Goal: Task Accomplishment & Management: Manage account settings

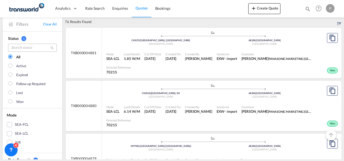
scroll to position [29, 0]
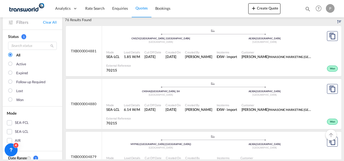
click at [306, 9] on md-icon "icon-magnify" at bounding box center [308, 9] width 6 height 6
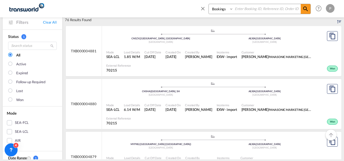
click at [240, 8] on input at bounding box center [266, 8] width 67 height 9
paste input "OFI250801901"
type input "OFI250801901"
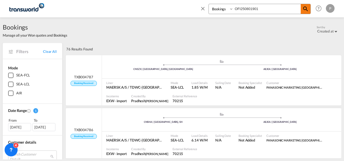
click at [305, 11] on md-icon "icon-magnify" at bounding box center [305, 9] width 6 height 6
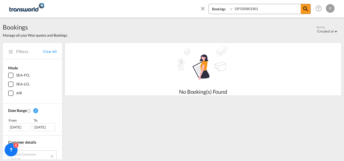
click at [275, 10] on input "OFI250801901" at bounding box center [266, 8] width 67 height 9
paste input "TXB004410"
type input "TXB004410"
click at [309, 6] on span at bounding box center [306, 9] width 10 height 10
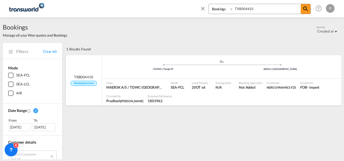
click at [211, 76] on div ".a{fill:#aaa8ad;} .a{fill:#aaa8ad;} CNTNG | Tianjin Pt AESHJ | [GEOGRAPHIC_DATA]" at bounding box center [221, 68] width 239 height 18
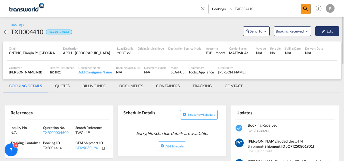
click at [326, 33] on button "Edit" at bounding box center [327, 31] width 24 height 10
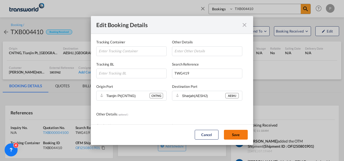
click at [233, 135] on button "Save" at bounding box center [236, 134] width 24 height 10
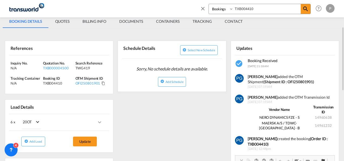
scroll to position [65, 0]
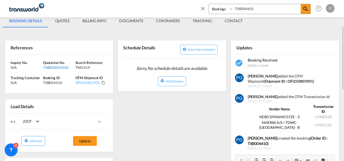
click at [52, 67] on div "TXB000004500" at bounding box center [58, 67] width 31 height 5
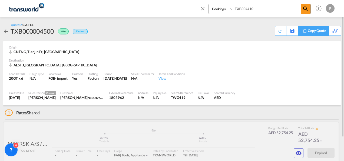
click at [308, 30] on div "Copy Quote" at bounding box center [317, 30] width 18 height 9
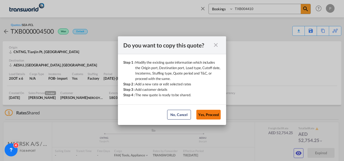
click at [210, 116] on button "Yes, Proceed" at bounding box center [208, 114] width 24 height 10
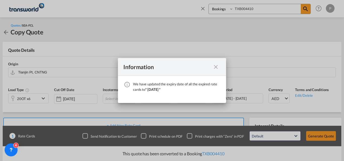
click at [214, 69] on md-icon "icon-close fg-AAA8AD cursor" at bounding box center [215, 67] width 6 height 6
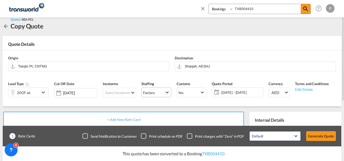
scroll to position [8, 0]
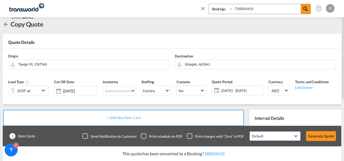
click at [45, 90] on md-icon "icon-chevron-down" at bounding box center [44, 90] width 8 height 6
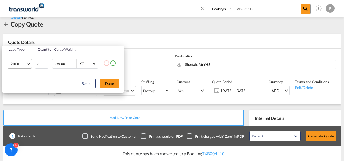
click at [22, 62] on span "20OT" at bounding box center [19, 63] width 16 height 5
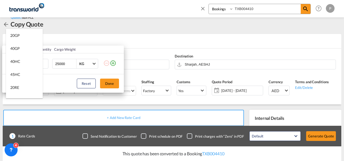
scroll to position [63, 0]
click at [85, 41] on md-backdrop at bounding box center [172, 80] width 344 height 161
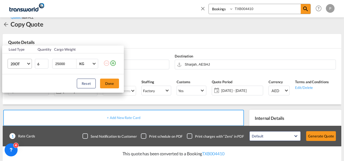
click at [31, 64] on md-select-value "20OT" at bounding box center [21, 63] width 22 height 9
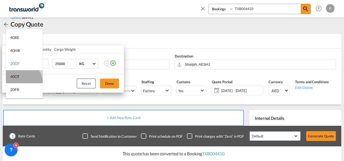
click at [22, 82] on md-option "40OT" at bounding box center [24, 76] width 37 height 13
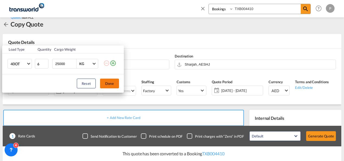
click at [105, 82] on button "Done" at bounding box center [109, 83] width 19 height 10
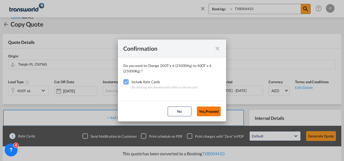
click at [206, 108] on button "Yes,Proceed" at bounding box center [209, 111] width 24 height 10
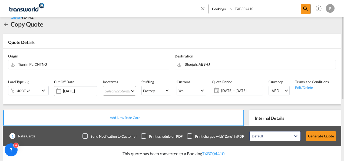
click at [111, 90] on md-select "Select Incoterms EXW - import Ex Works FOB - export Free on Board CIP - export …" at bounding box center [119, 91] width 33 height 10
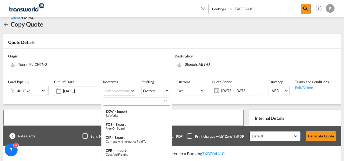
click at [116, 102] on input "search" at bounding box center [134, 101] width 60 height 5
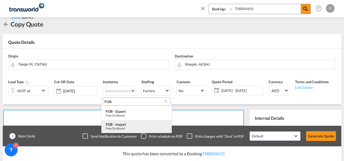
type input "FOB"
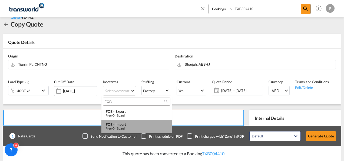
click at [124, 126] on div "FOB - import" at bounding box center [137, 124] width 62 height 4
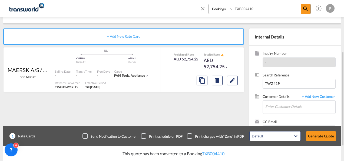
scroll to position [89, 0]
click at [298, 108] on input "Enter Customer Details" at bounding box center [300, 106] width 70 height 12
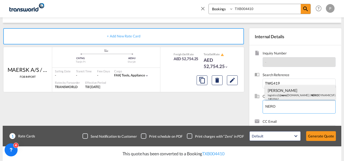
click at [292, 97] on div "[PERSON_NAME] logistics2@ nero [DOMAIN_NAME] | NERO DYNAMICS FZE | 1803962" at bounding box center [300, 94] width 71 height 18
type input "NERO DYNAMICS FZE, [PERSON_NAME], [EMAIL_ADDRESS][DOMAIN_NAME]"
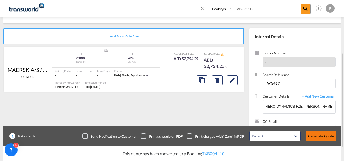
click at [317, 137] on button "Generate Quote" at bounding box center [321, 136] width 30 height 10
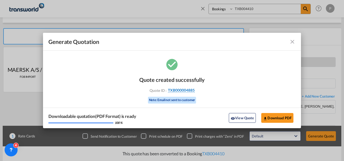
click at [188, 88] on span "TXB000004885" at bounding box center [181, 90] width 27 height 5
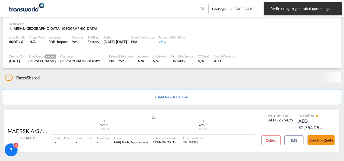
scroll to position [34, 0]
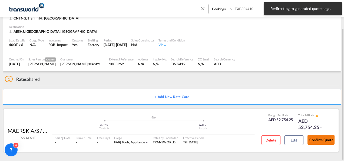
click at [320, 137] on button "Confirm Quote" at bounding box center [320, 140] width 27 height 10
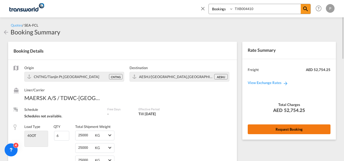
click at [288, 126] on button "Request Booking" at bounding box center [289, 129] width 83 height 10
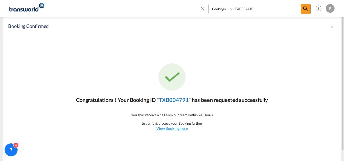
click at [179, 98] on link "TXB004791" at bounding box center [174, 99] width 30 height 6
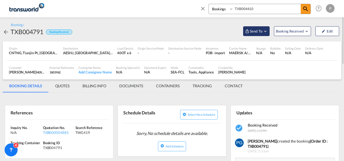
click at [256, 32] on span "Send To" at bounding box center [256, 30] width 14 height 5
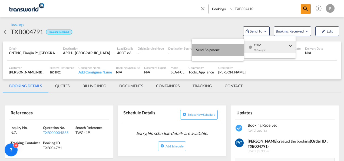
click at [243, 51] on button "Send Shipment" at bounding box center [218, 50] width 52 height 12
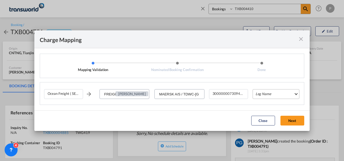
click at [281, 94] on md-select "Leg Name HANDLING ORIGIN VESSEL HANDLING DESTINATION OTHERS TL PICK UP CUSTOMS …" at bounding box center [275, 94] width 47 height 10
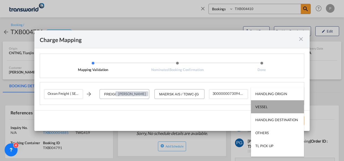
click at [281, 105] on md-option "VESSEL" at bounding box center [277, 106] width 53 height 13
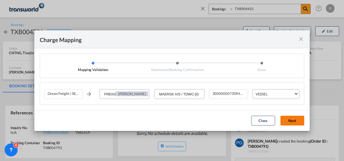
click at [294, 122] on button "Next" at bounding box center [292, 120] width 24 height 10
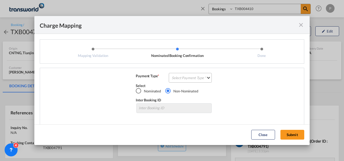
click at [186, 77] on md-select "Select Payment Type COLLECT PREPAID" at bounding box center [190, 78] width 43 height 10
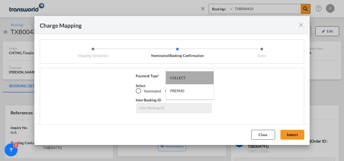
click at [186, 77] on md-option "COLLECT" at bounding box center [190, 77] width 48 height 13
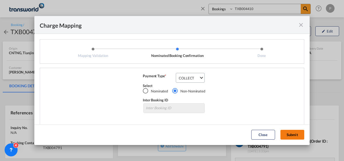
click at [291, 134] on button "Submit" at bounding box center [292, 134] width 24 height 10
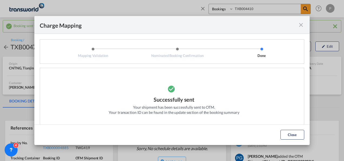
click at [300, 24] on md-icon "icon-close fg-AAA8AD cursor" at bounding box center [301, 25] width 6 height 6
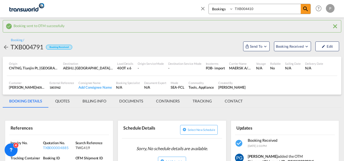
scroll to position [88, 0]
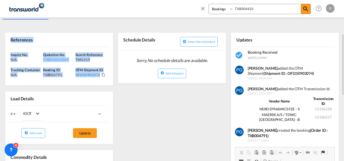
drag, startPoint x: 10, startPoint y: 38, endPoint x: 99, endPoint y: 75, distance: 95.8
click at [99, 75] on div "References Inquiry No. N/A Quotation No. TXB000004885 Search Reference TWG419 T…" at bounding box center [59, 58] width 108 height 53
copy div "References Inquiry No. N/A Quotation No. TXB000004885 Search Reference TWG419 T…"
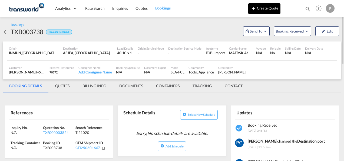
click at [265, 9] on button "Create Quote" at bounding box center [264, 8] width 32 height 11
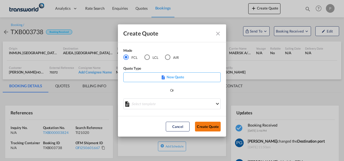
click at [202, 130] on button "Create Quote" at bounding box center [208, 126] width 26 height 10
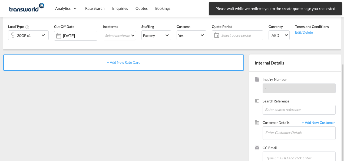
scroll to position [76, 0]
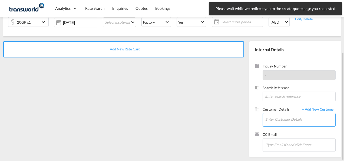
click at [277, 119] on input "Enter Customer Details" at bounding box center [300, 119] width 70 height 12
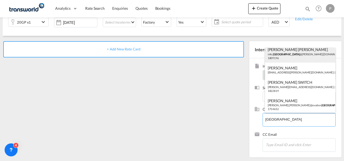
scroll to position [59, 0]
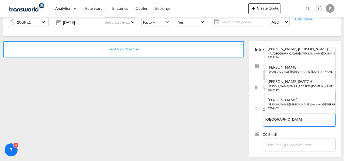
click at [283, 120] on body "Analytics Dashboard Rate Search Enquiries Quotes Bookings" at bounding box center [172, 80] width 344 height 161
type input "DUBAIAUTO"
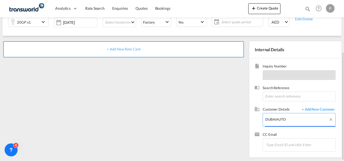
scroll to position [0, 0]
